Goal: Information Seeking & Learning: Learn about a topic

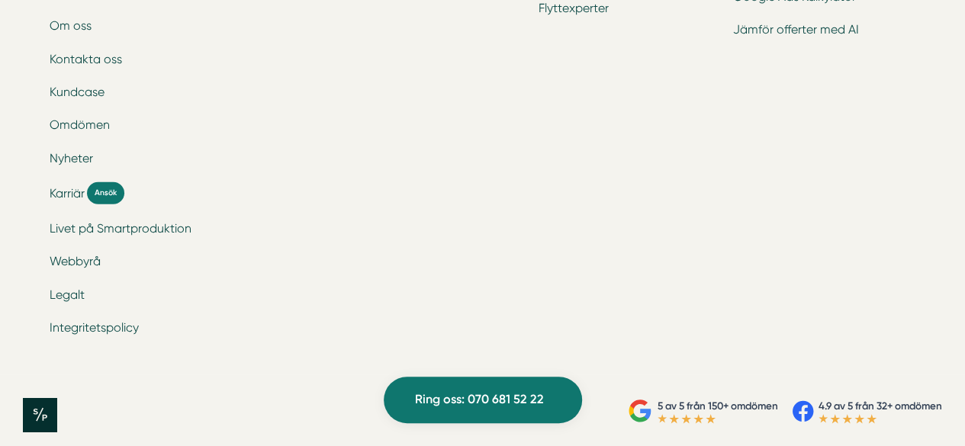
scroll to position [5151, 0]
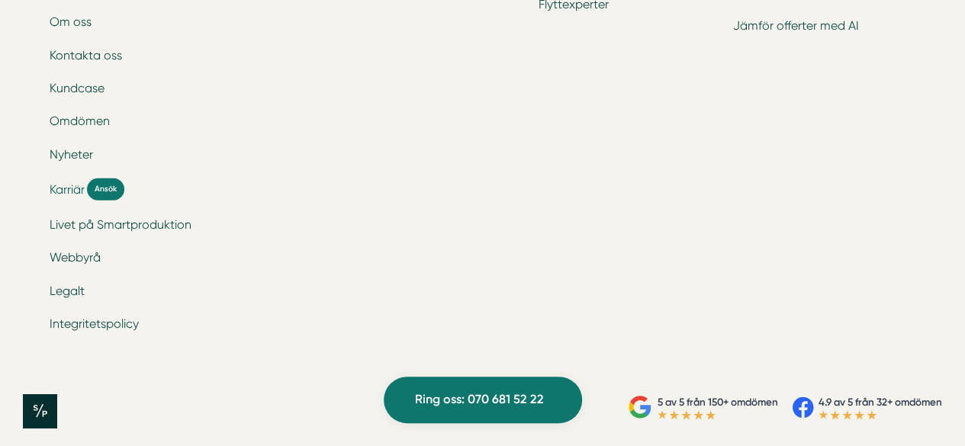
click at [64, 185] on span "Karriär" at bounding box center [67, 190] width 35 height 18
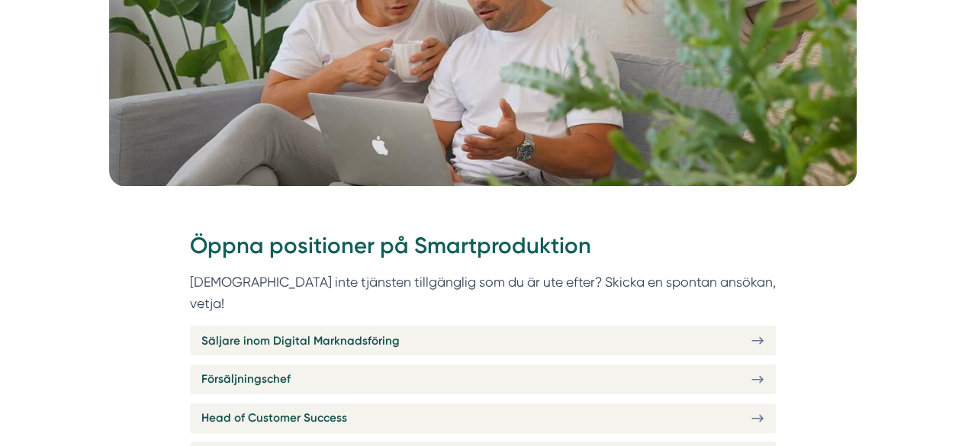
scroll to position [534, 0]
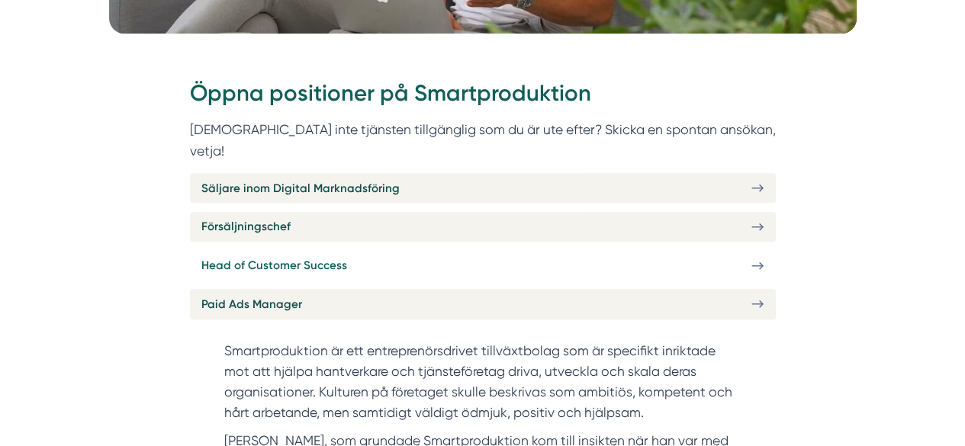
click at [417, 251] on link "Head of Customer Success" at bounding box center [483, 266] width 586 height 30
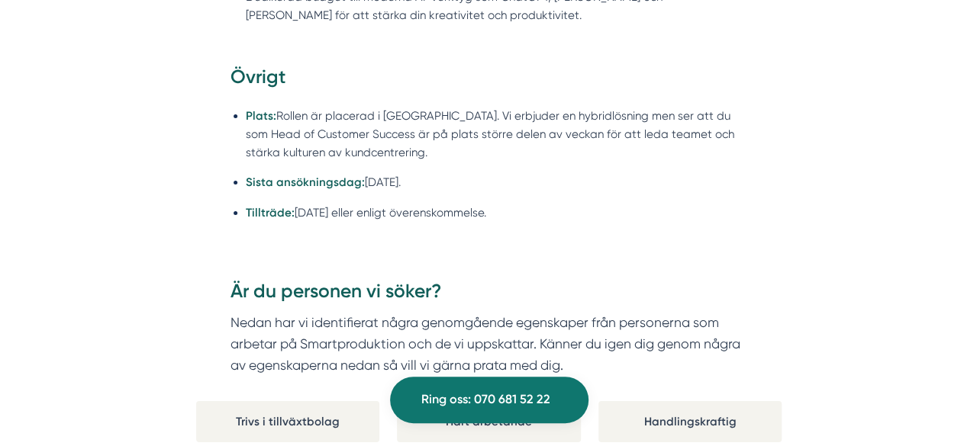
scroll to position [2213, 0]
